Goal: Information Seeking & Learning: Learn about a topic

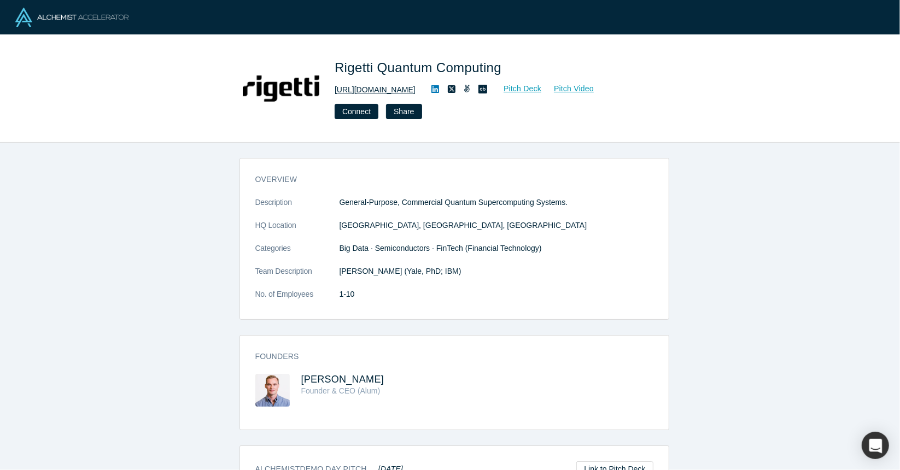
click at [362, 92] on link "http://www.rigetti.com" at bounding box center [375, 89] width 81 height 11
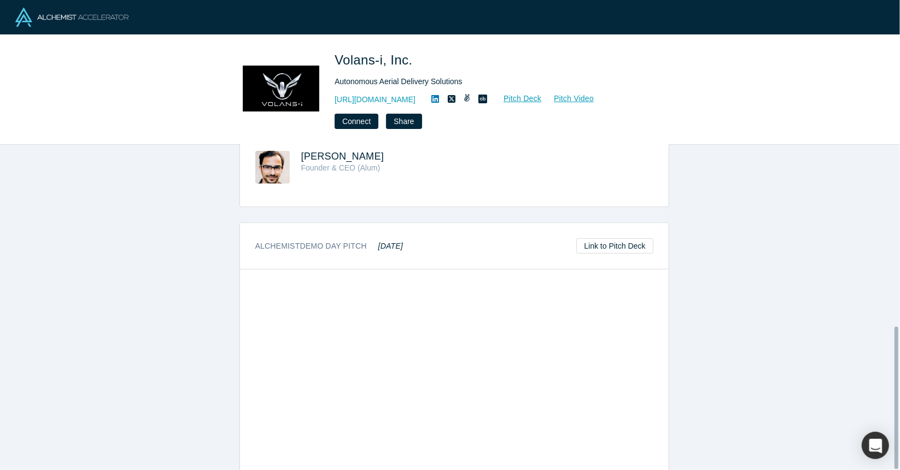
scroll to position [412, 0]
